Goal: Information Seeking & Learning: Compare options

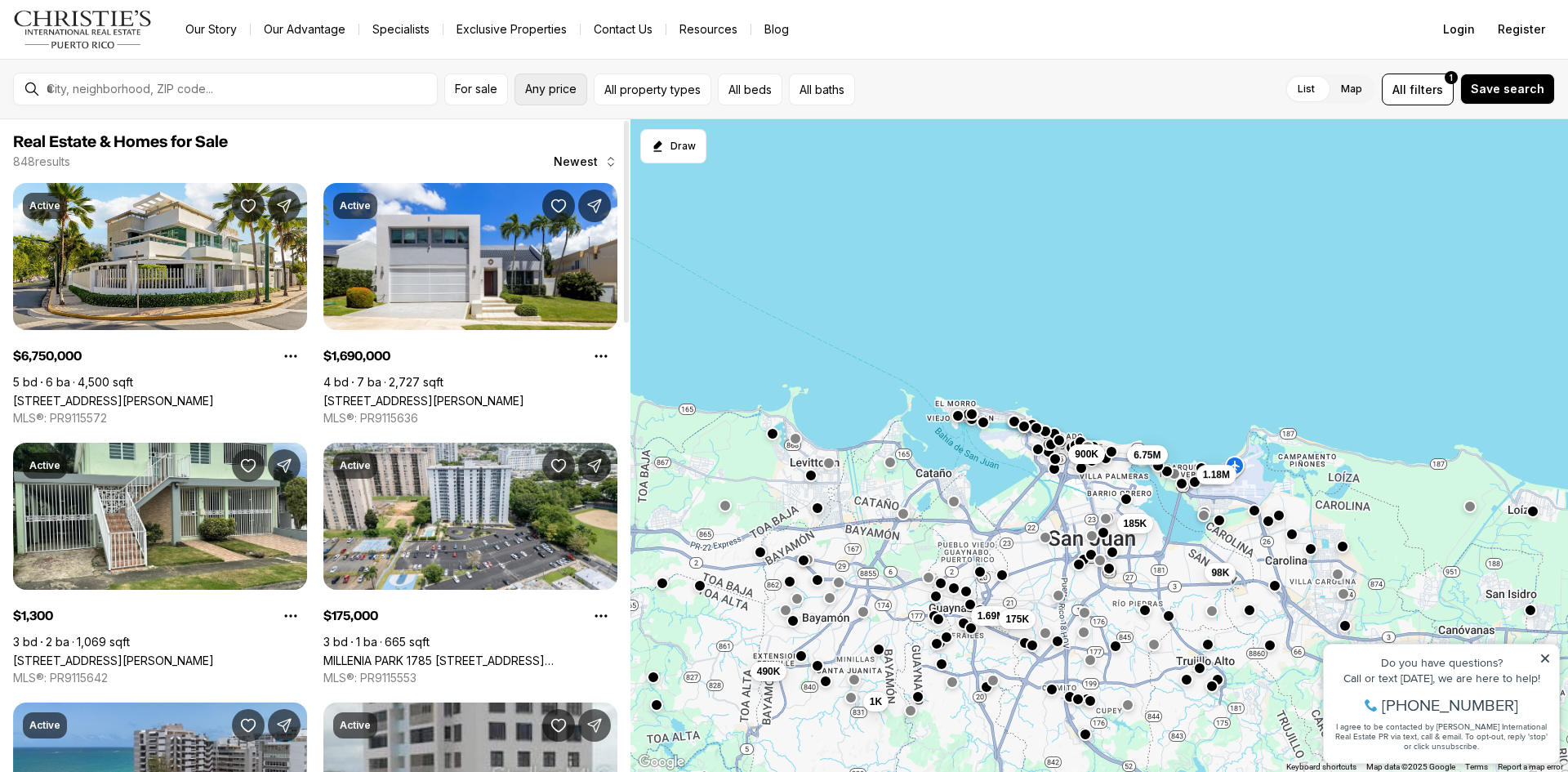
click at [564, 87] on span "Any price" at bounding box center [551, 88] width 52 height 13
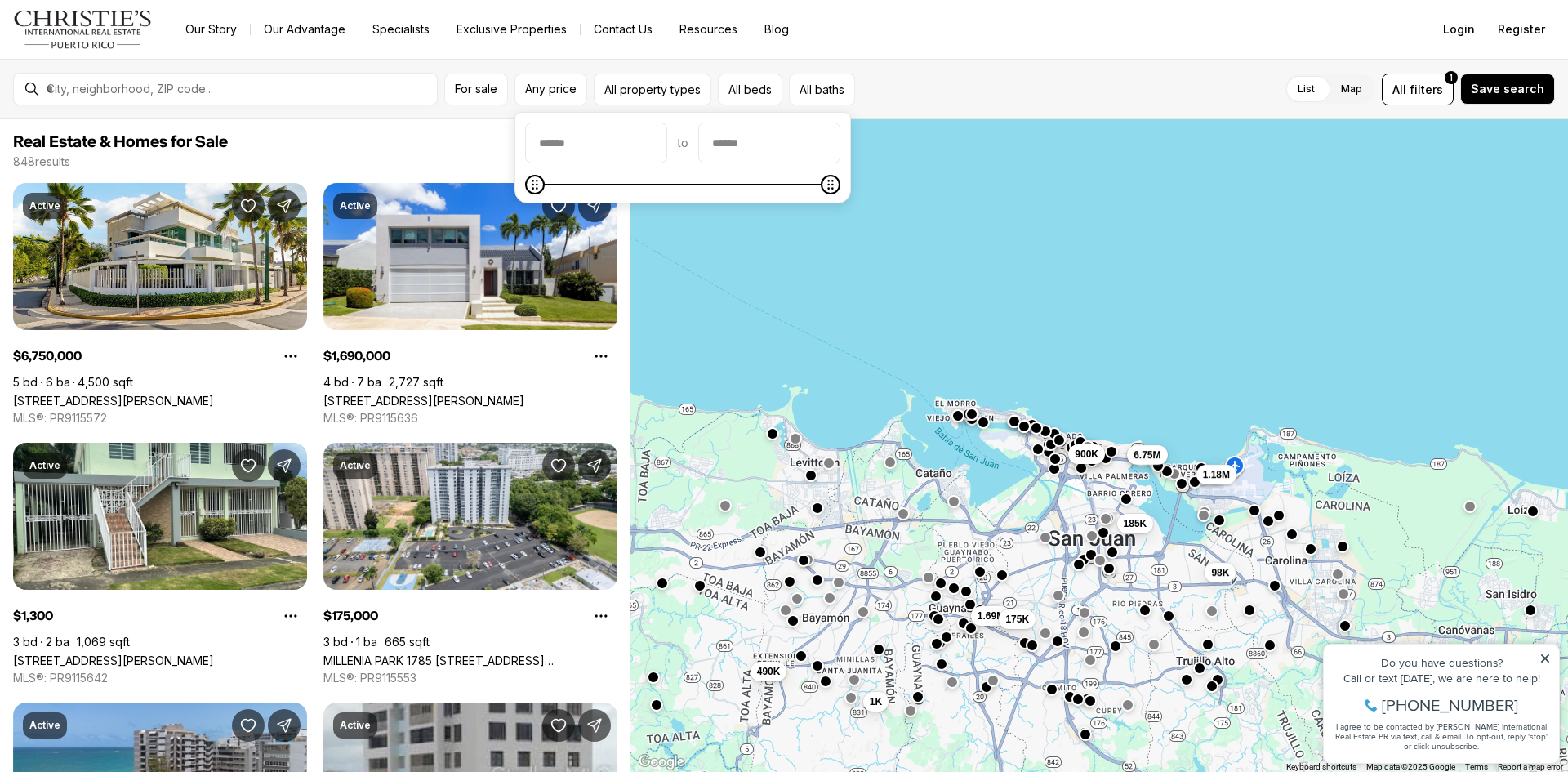
click at [553, 138] on input "priceMin" at bounding box center [596, 143] width 140 height 39
type input "*******"
click at [783, 147] on input "priceMax" at bounding box center [769, 143] width 140 height 39
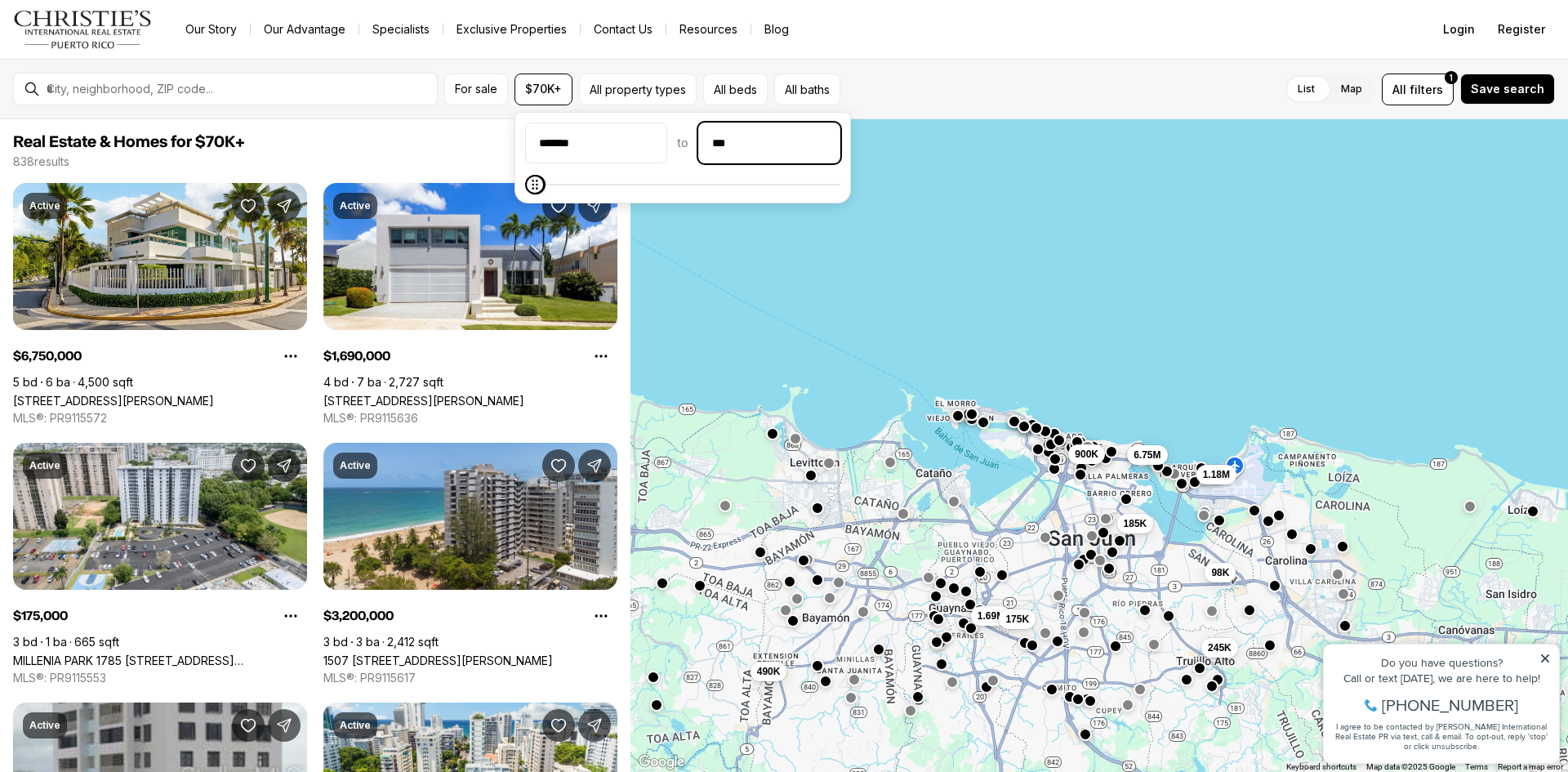
type input "***"
click at [805, 164] on div "******* to" at bounding box center [682, 157] width 316 height 70
click at [789, 135] on input "priceMax" at bounding box center [769, 143] width 140 height 39
type input "*******"
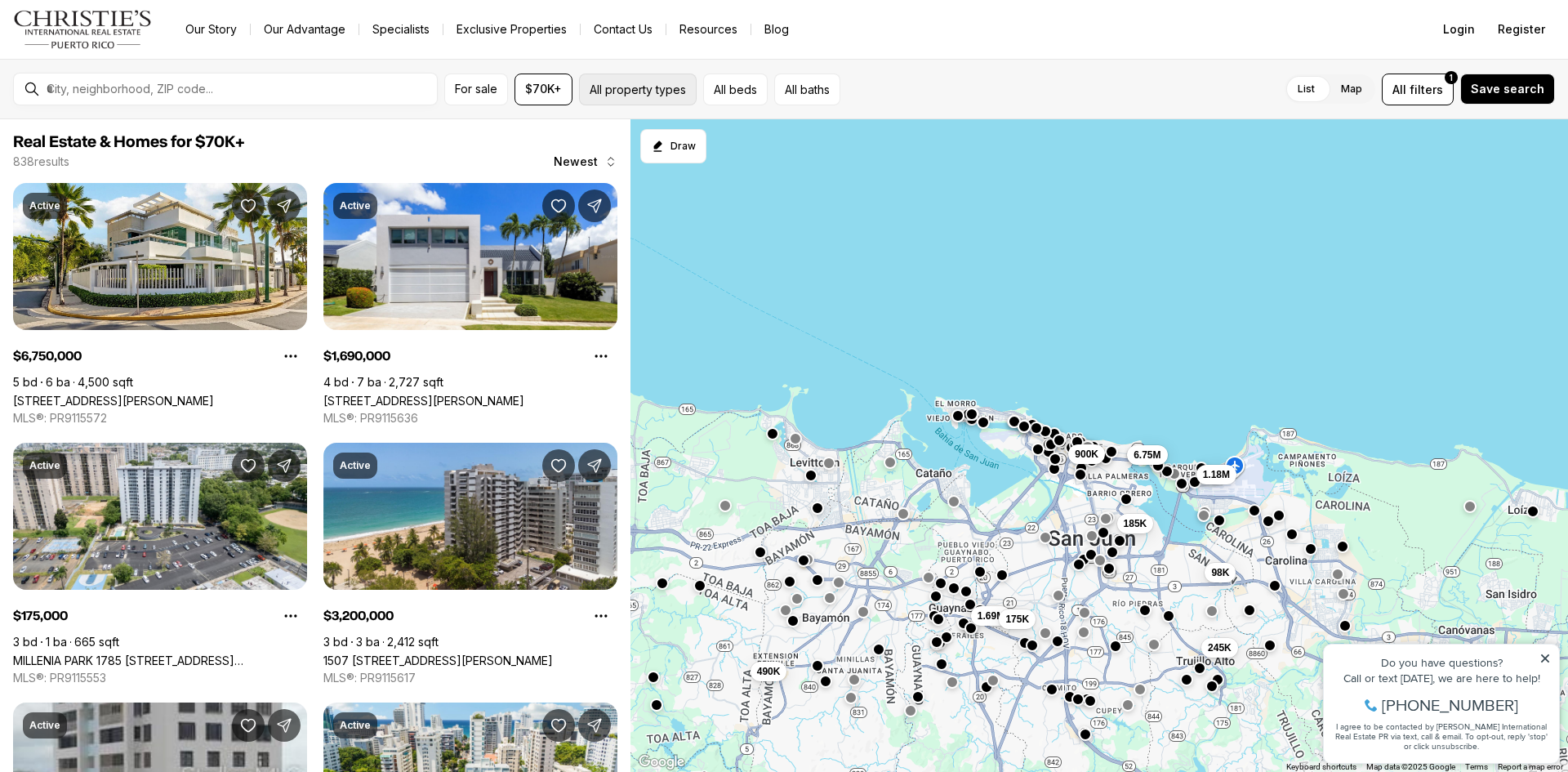
click at [590, 89] on button "All property types" at bounding box center [638, 89] width 118 height 32
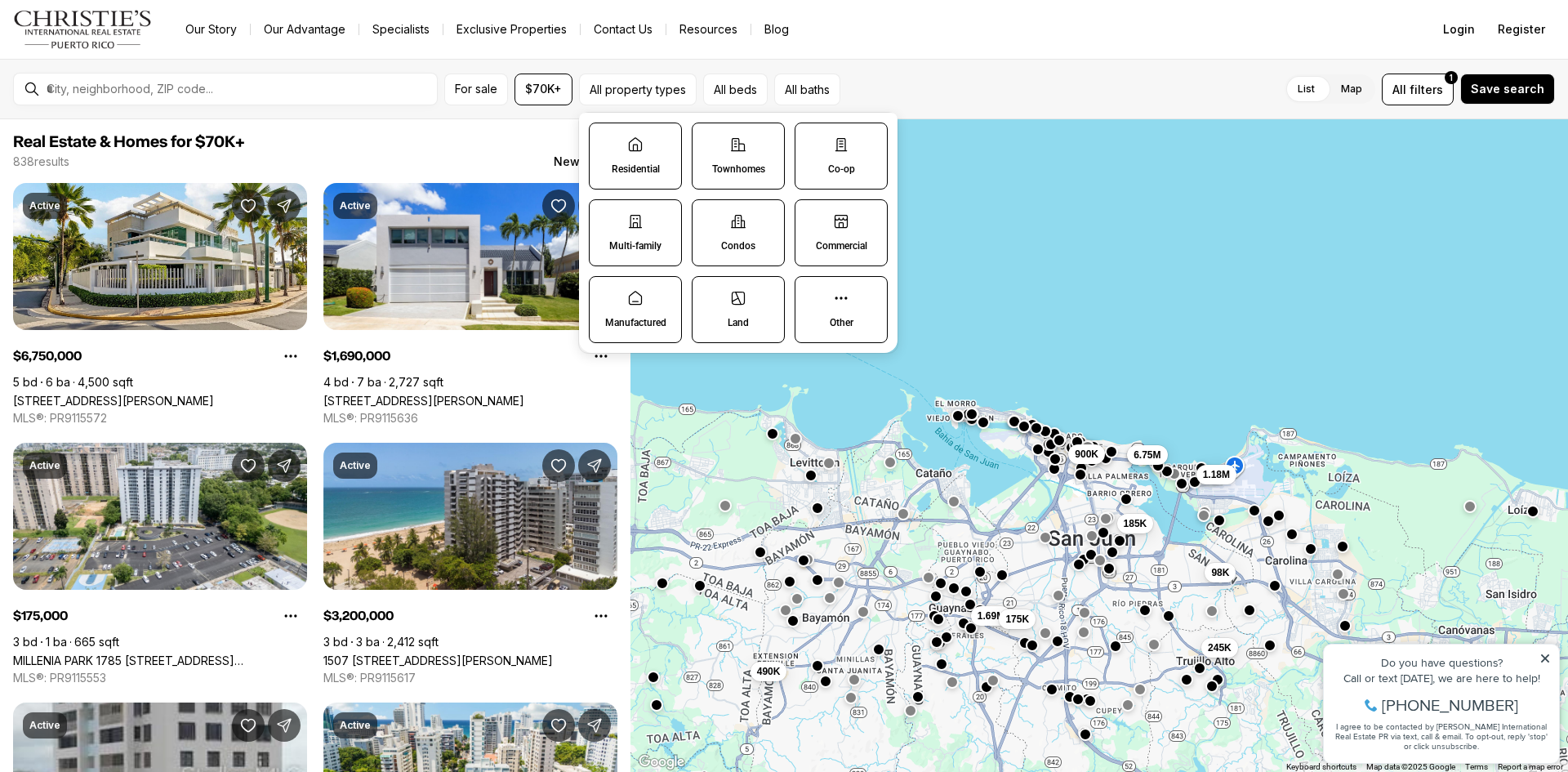
click at [718, 243] on label "Condos" at bounding box center [738, 232] width 93 height 67
click at [709, 216] on button "Condos" at bounding box center [700, 207] width 16 height 16
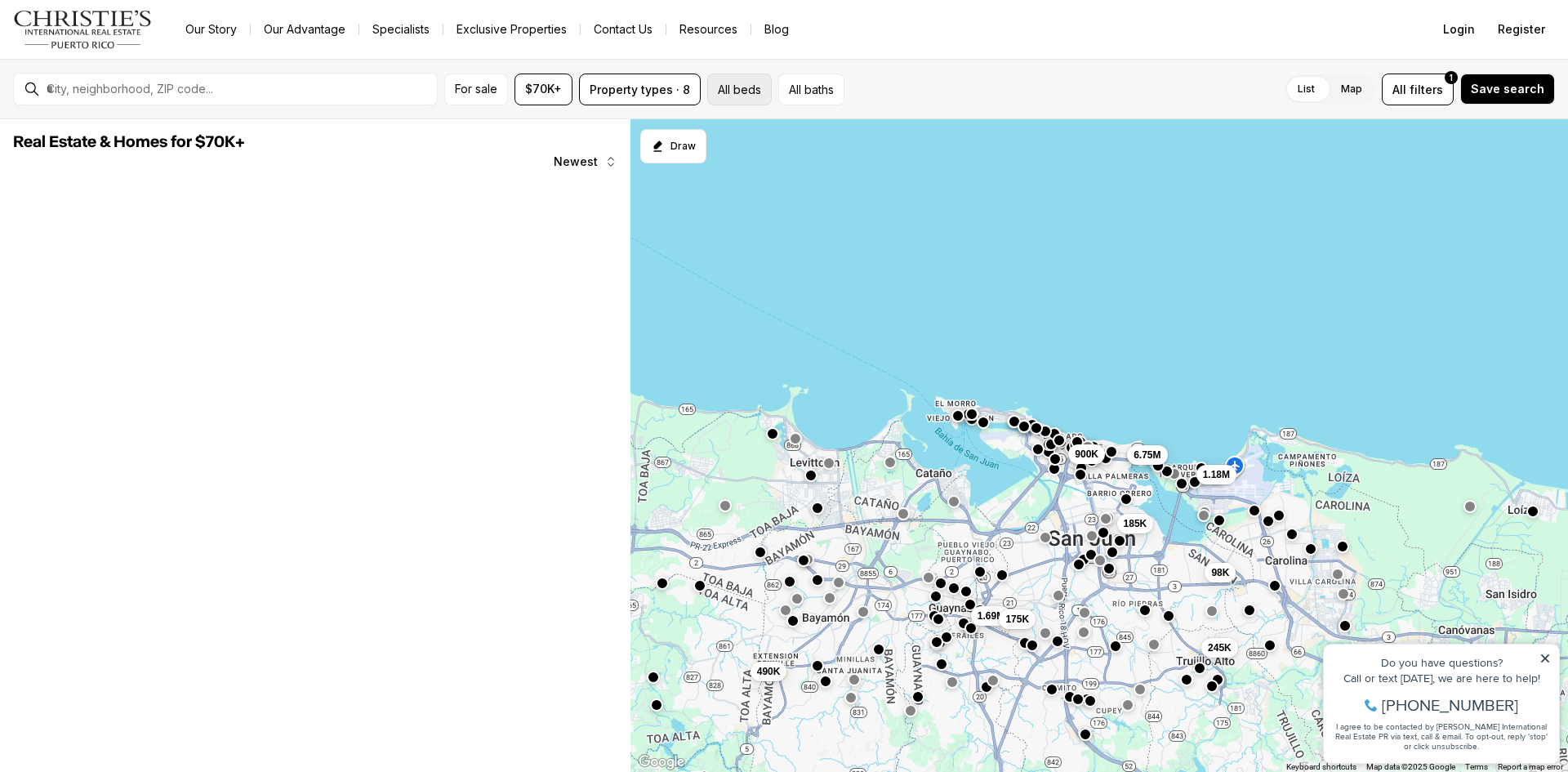
click at [753, 90] on button "All beds" at bounding box center [739, 89] width 65 height 32
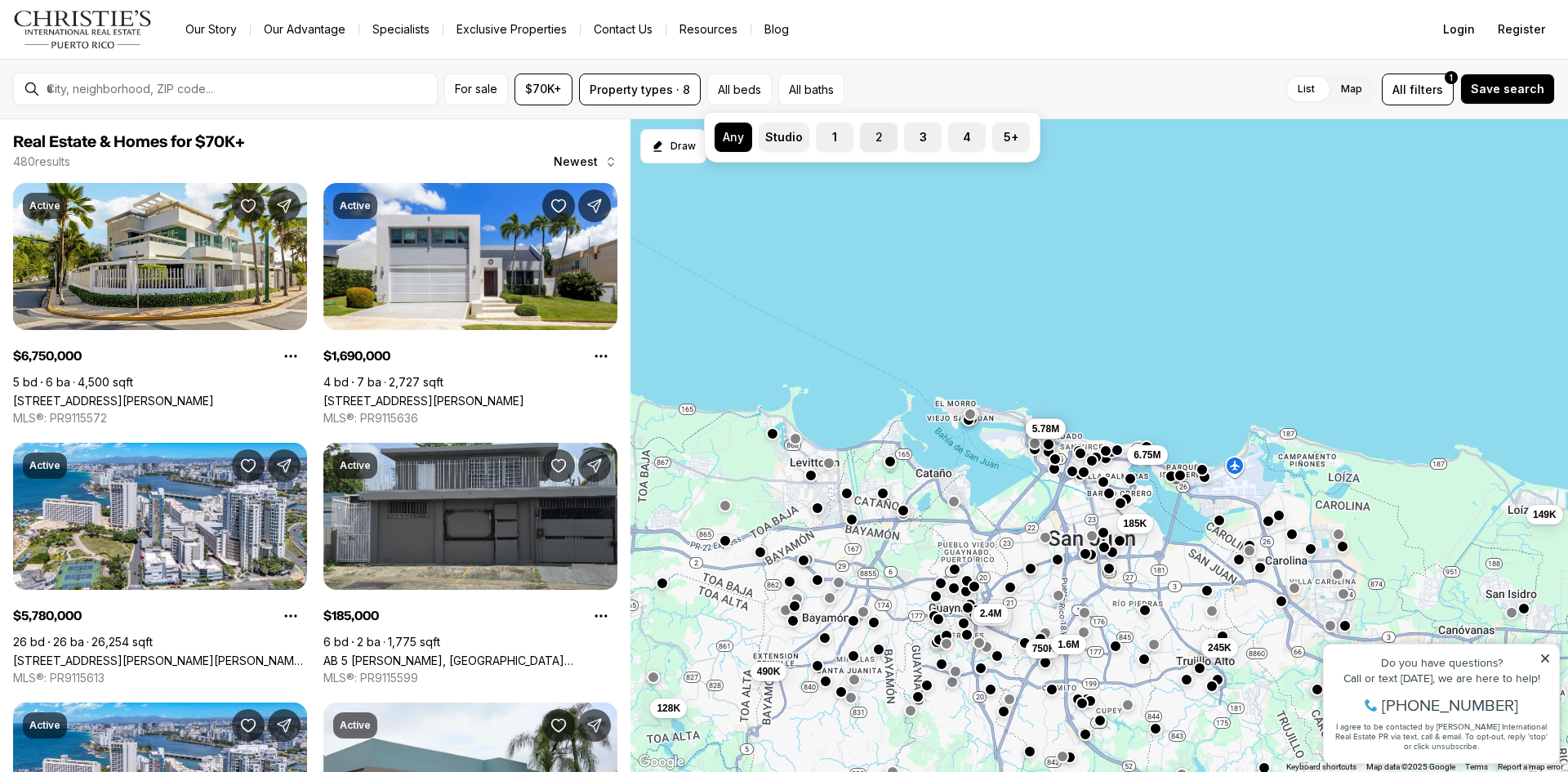
click at [875, 140] on label "2" at bounding box center [878, 137] width 37 height 29
click at [875, 139] on button "2" at bounding box center [868, 131] width 16 height 16
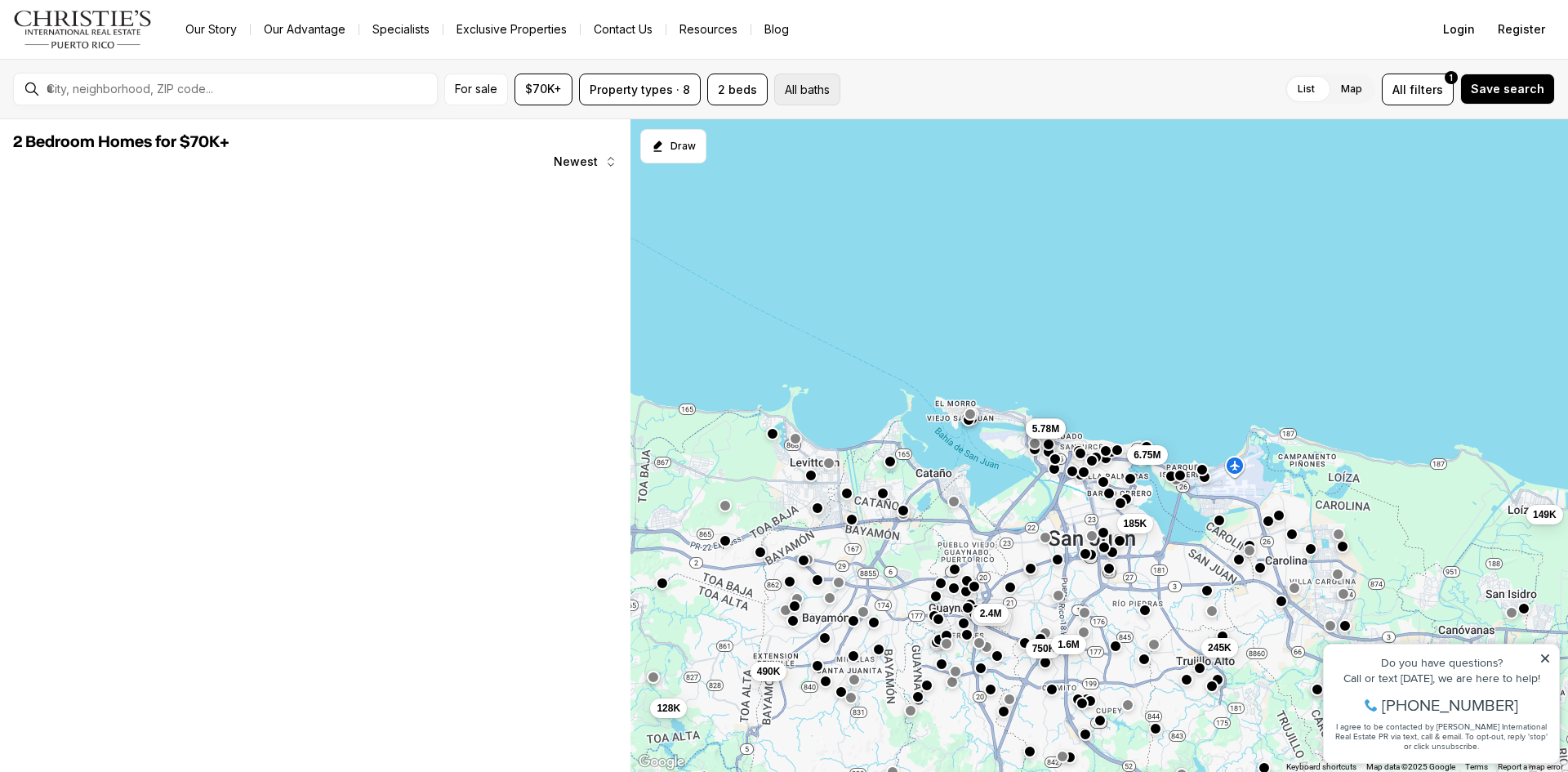
click at [814, 85] on button "All baths" at bounding box center [806, 89] width 67 height 32
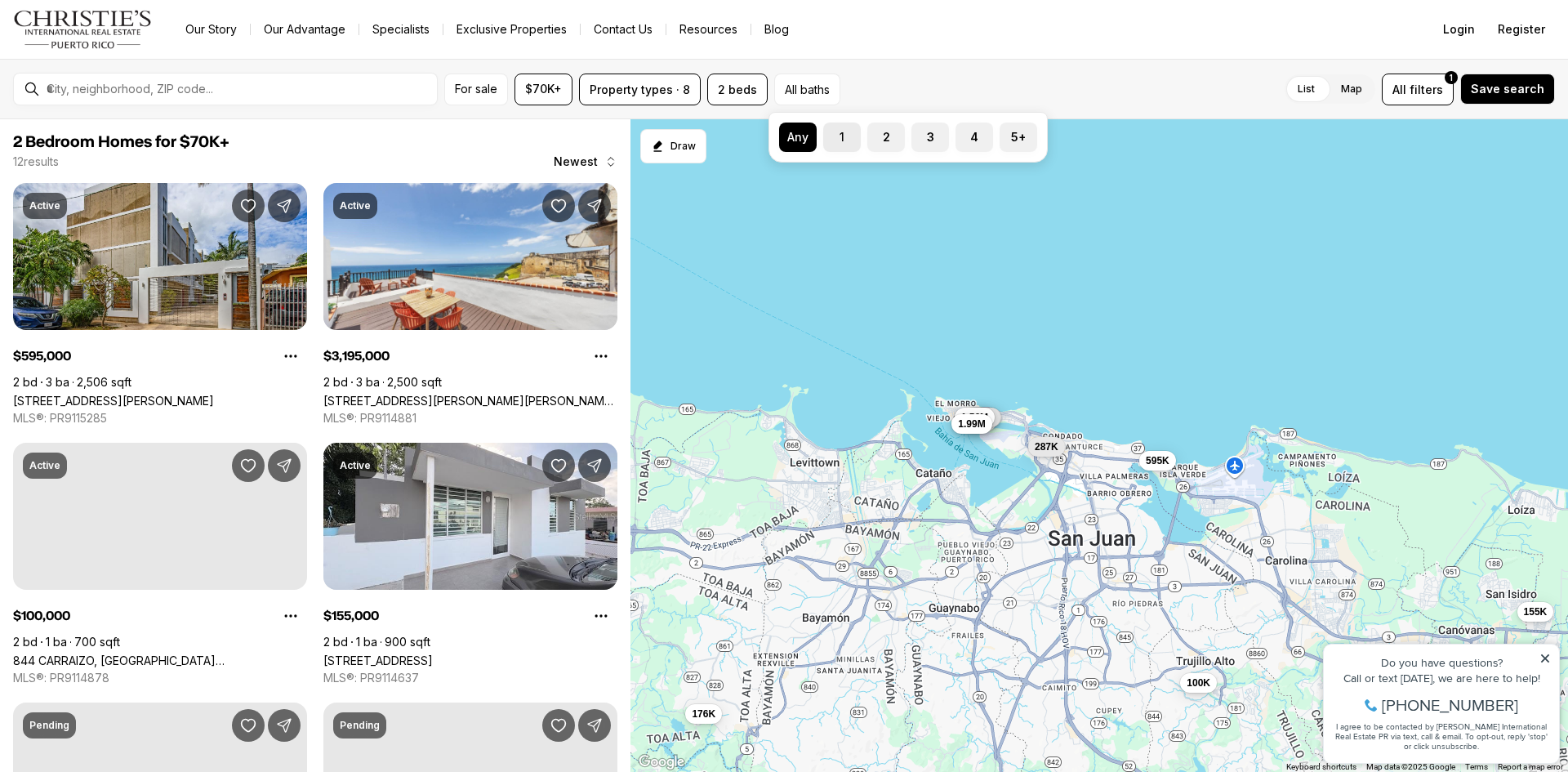
click at [847, 141] on label "1" at bounding box center [841, 137] width 37 height 29
click at [839, 139] on button "1" at bounding box center [831, 131] width 16 height 16
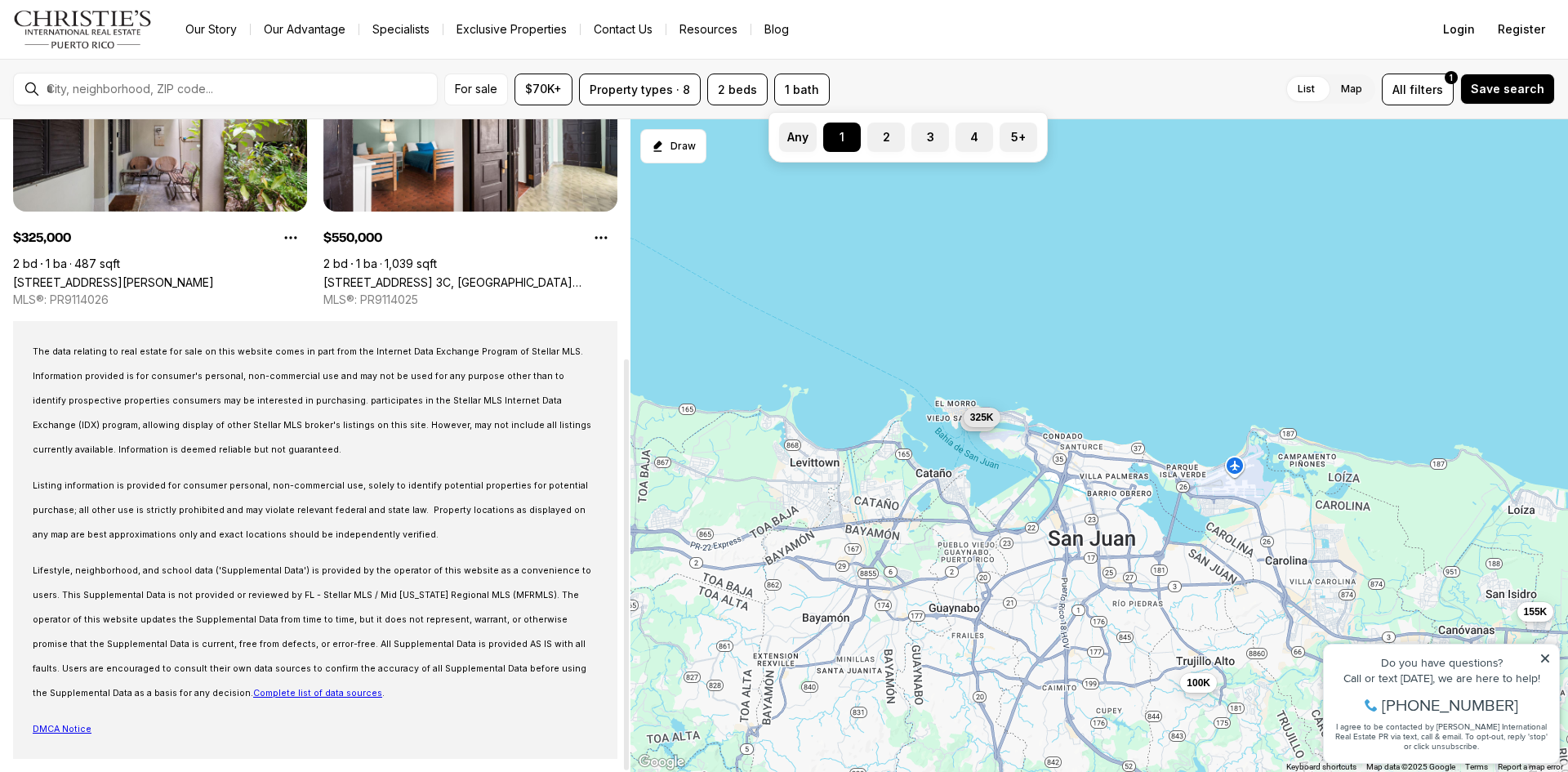
scroll to position [133, 0]
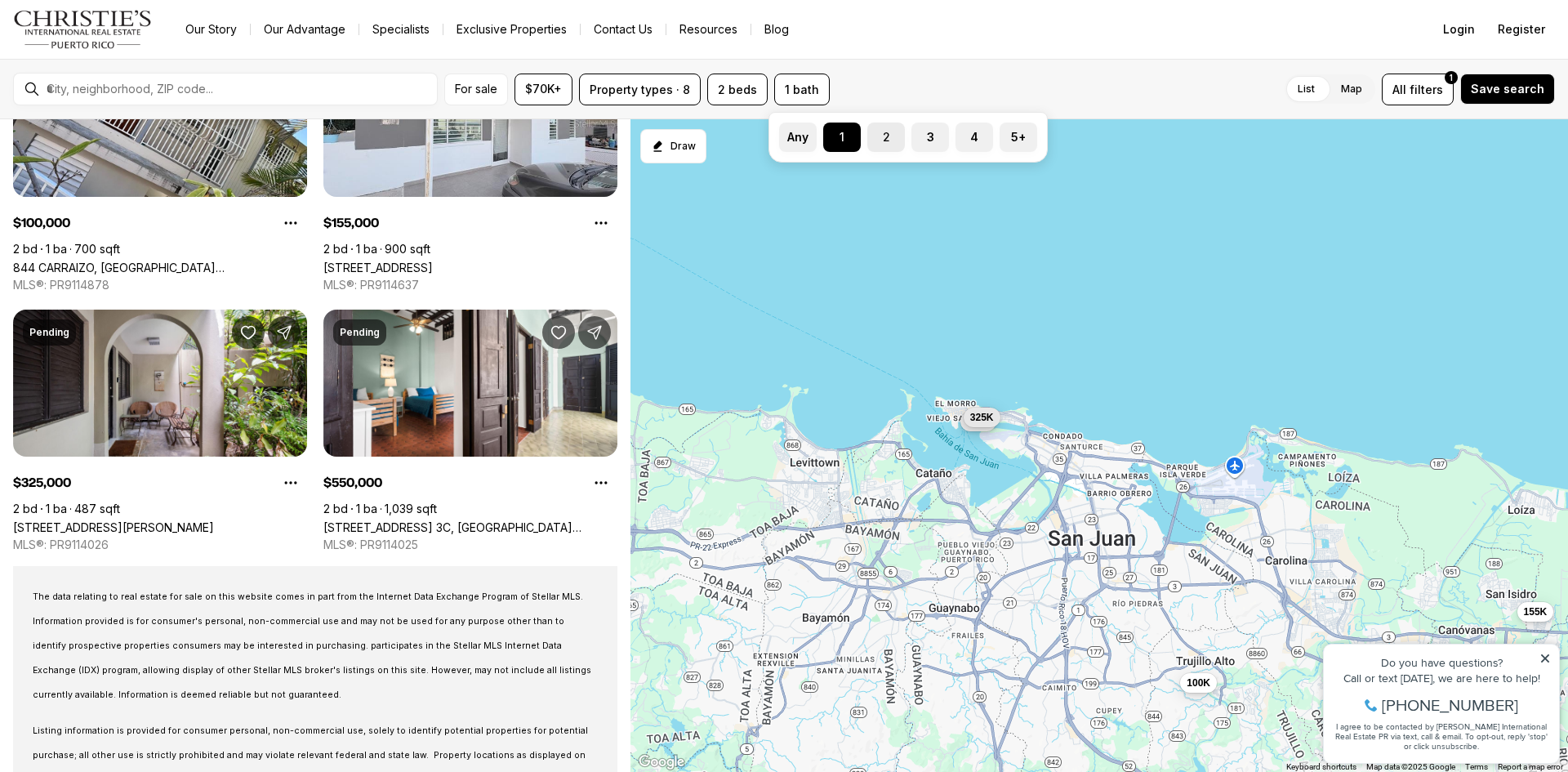
click at [884, 137] on label "2" at bounding box center [885, 137] width 37 height 29
click at [883, 137] on button "2" at bounding box center [875, 131] width 16 height 16
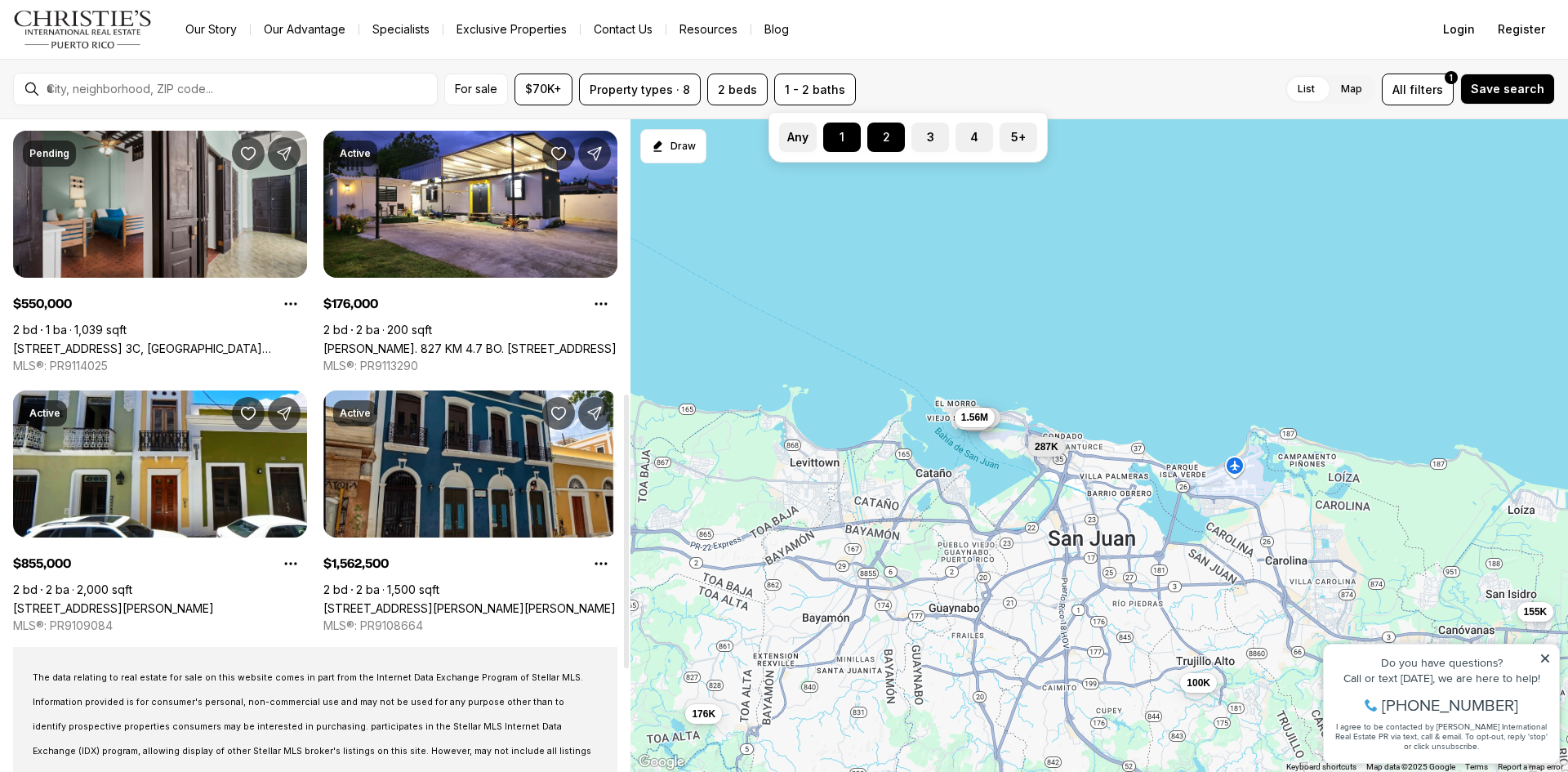
scroll to position [654, 0]
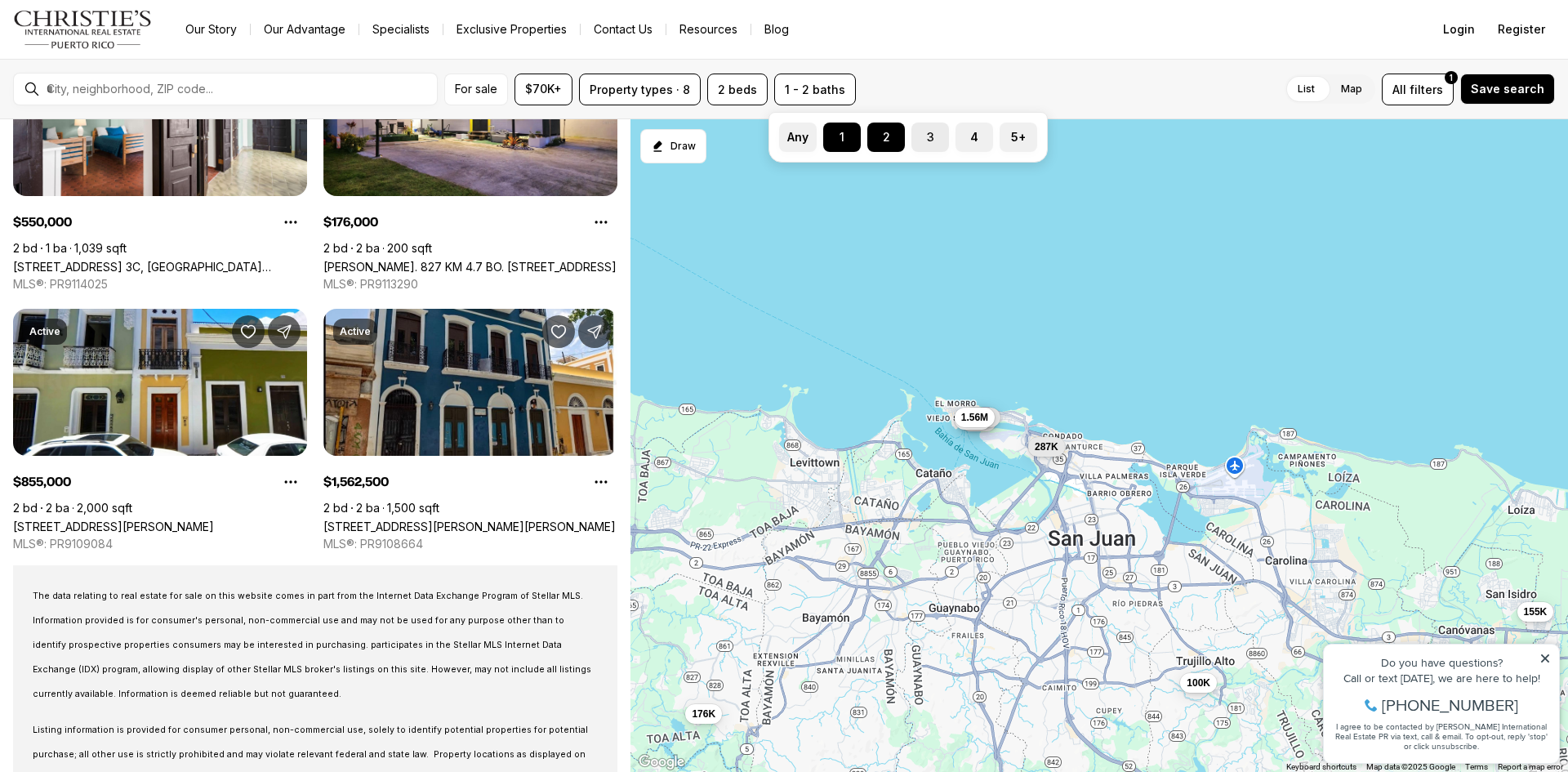
click at [927, 140] on label "3" at bounding box center [929, 137] width 37 height 29
click at [927, 139] on button "3" at bounding box center [919, 131] width 16 height 16
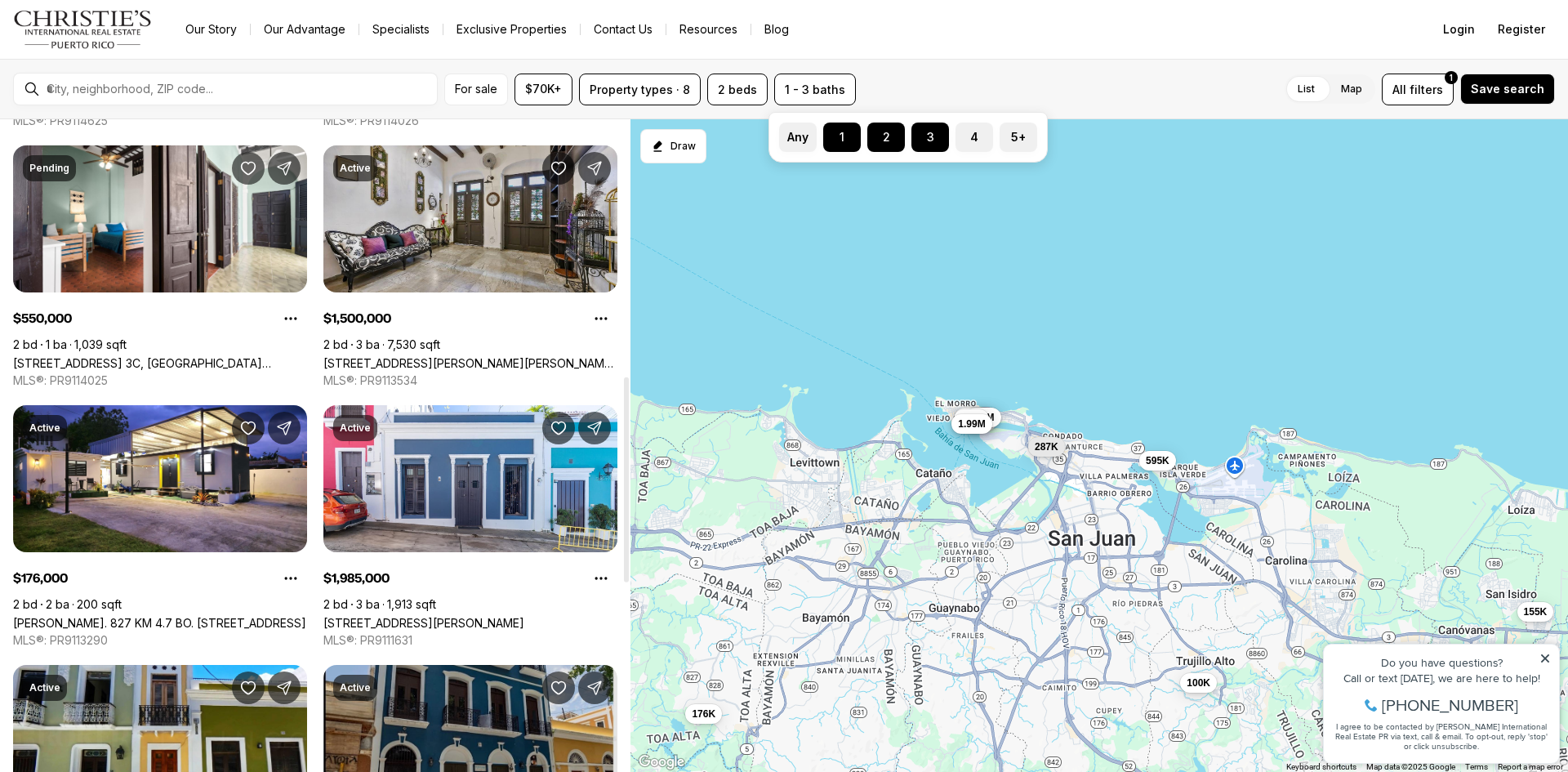
scroll to position [1143, 0]
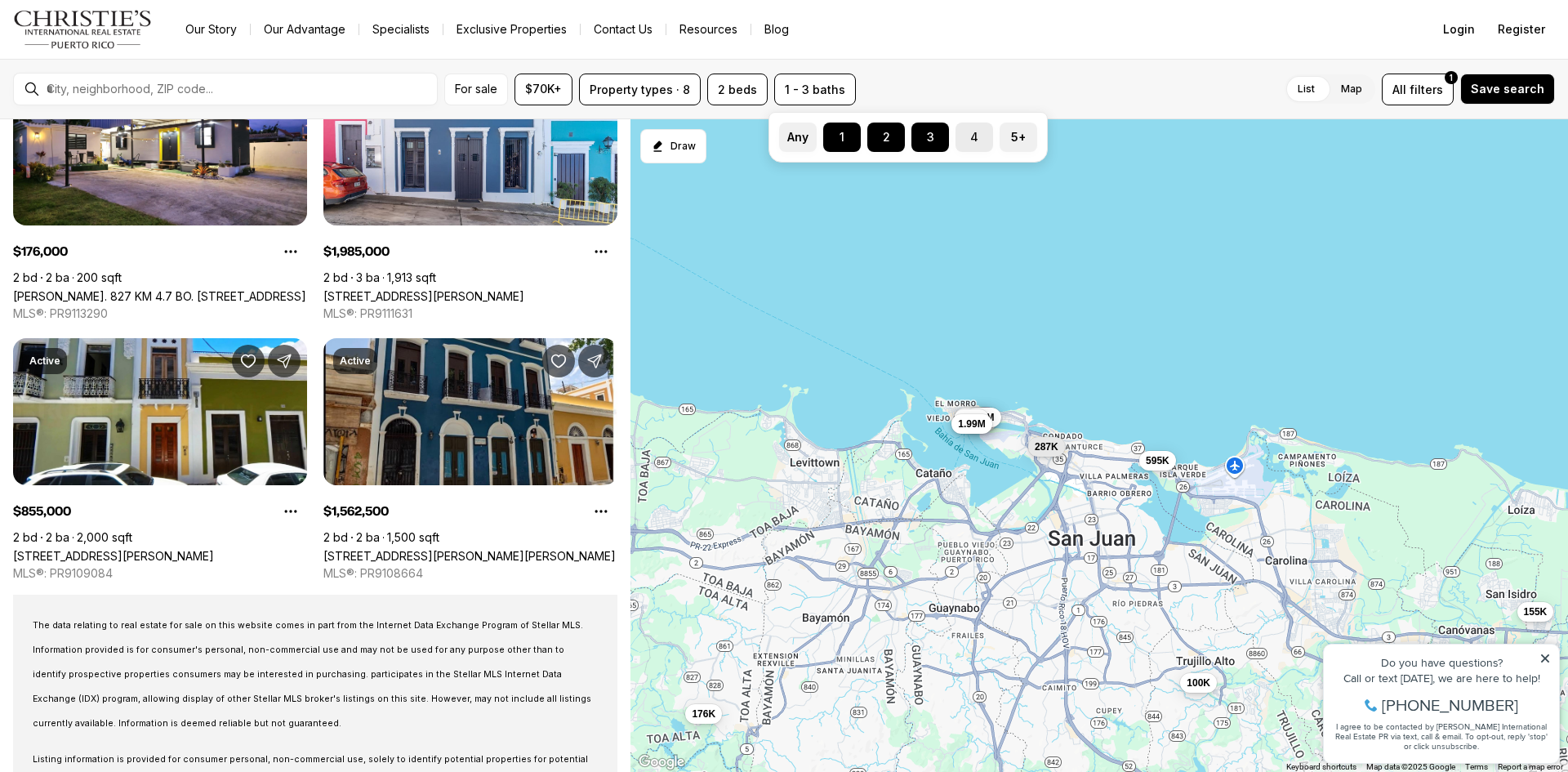
click at [972, 127] on label "4" at bounding box center [973, 137] width 37 height 29
click at [972, 127] on button "4" at bounding box center [963, 131] width 16 height 16
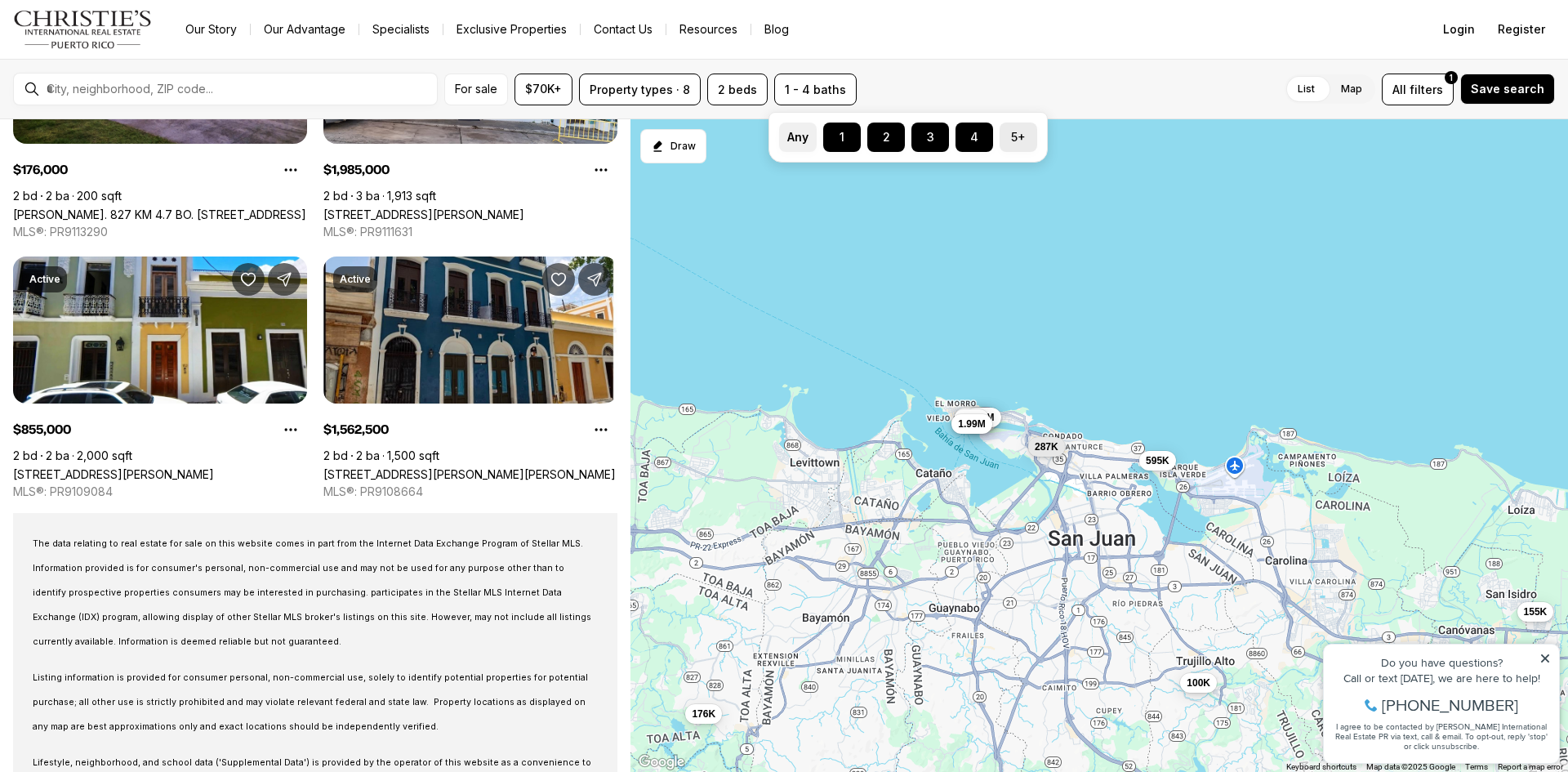
click at [1028, 136] on label "5+" at bounding box center [1017, 137] width 37 height 29
click at [1016, 136] on button "5+" at bounding box center [1007, 131] width 16 height 16
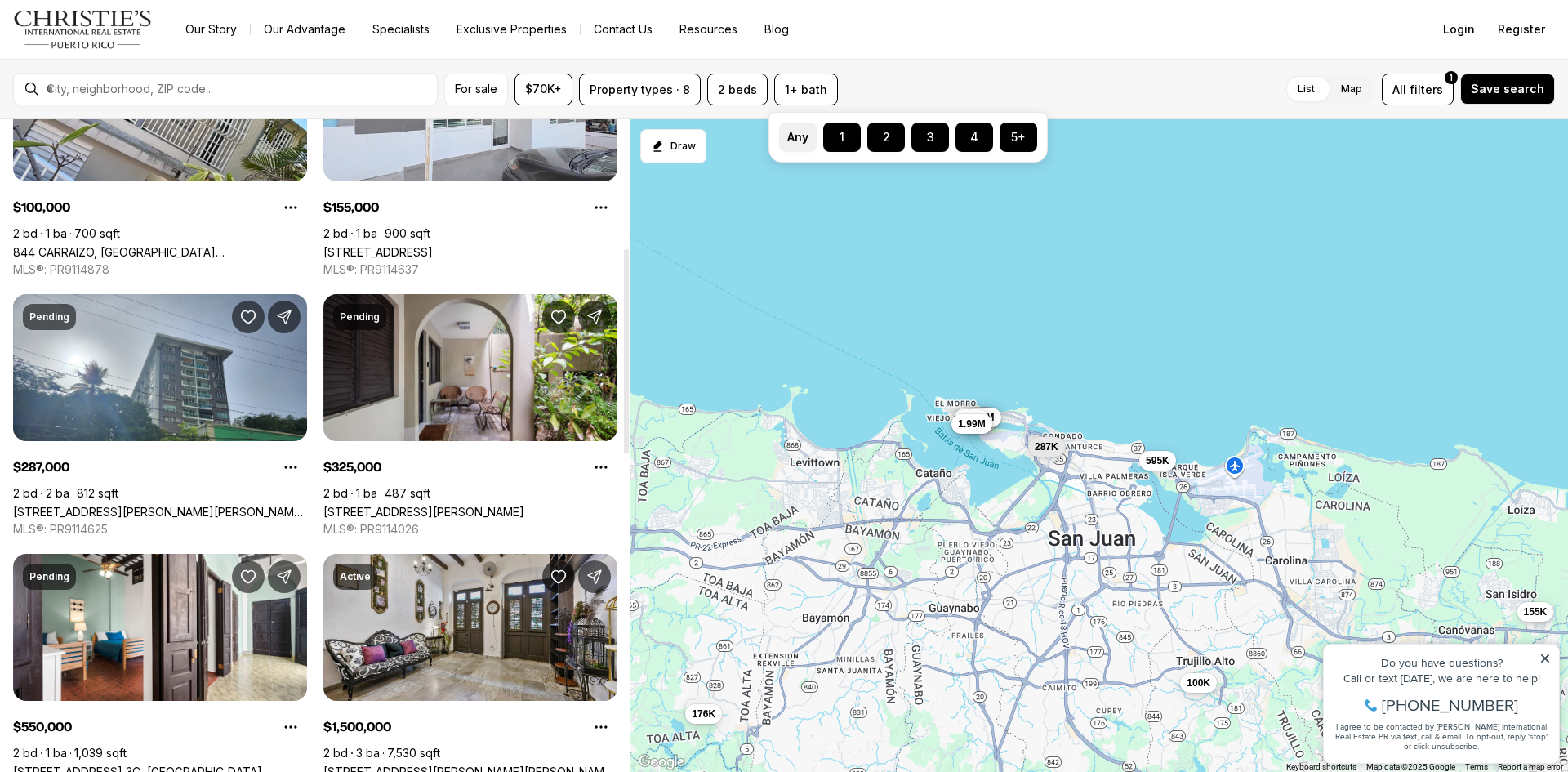
scroll to position [81, 0]
